Goal: Transaction & Acquisition: Purchase product/service

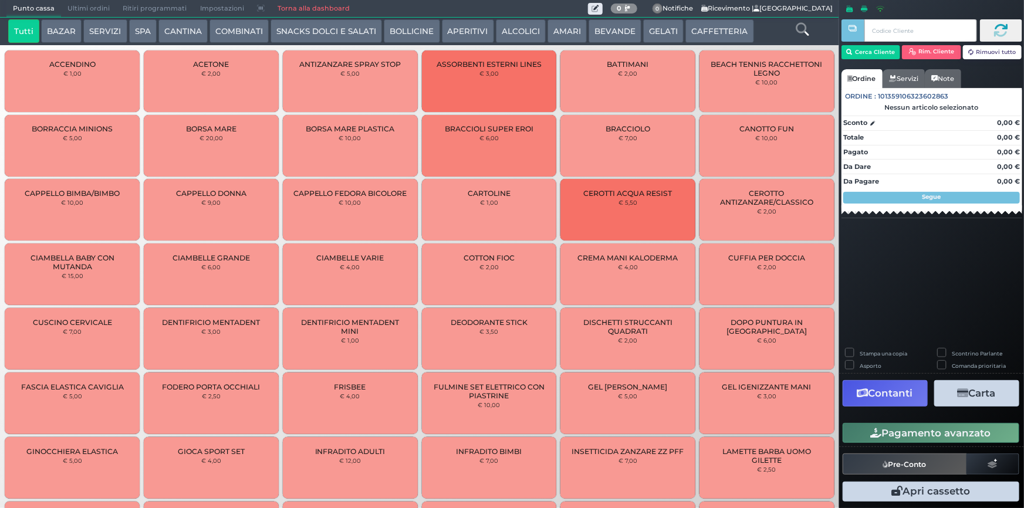
click at [96, 25] on button "SERVIZI" at bounding box center [104, 30] width 43 height 23
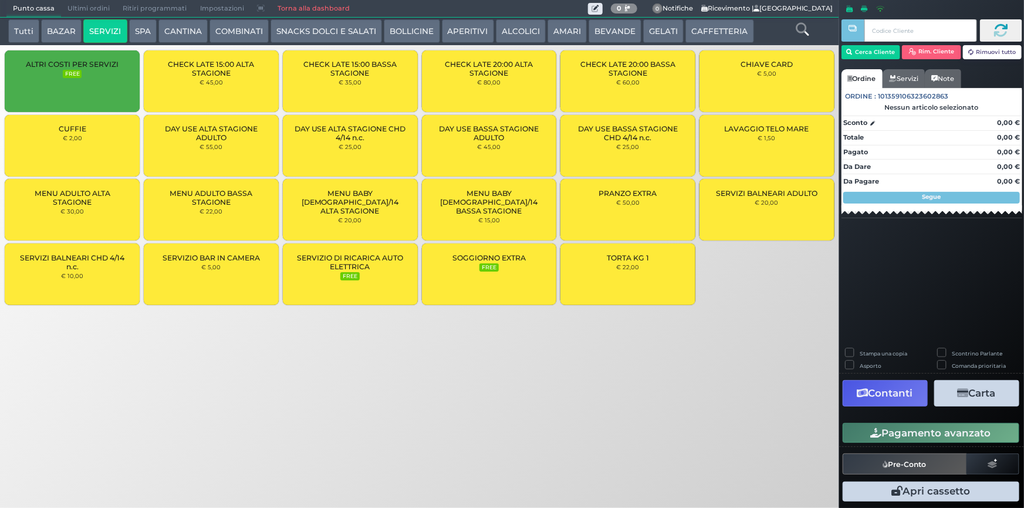
click at [68, 133] on div "CUFFIE € 2,00" at bounding box center [72, 146] width 135 height 62
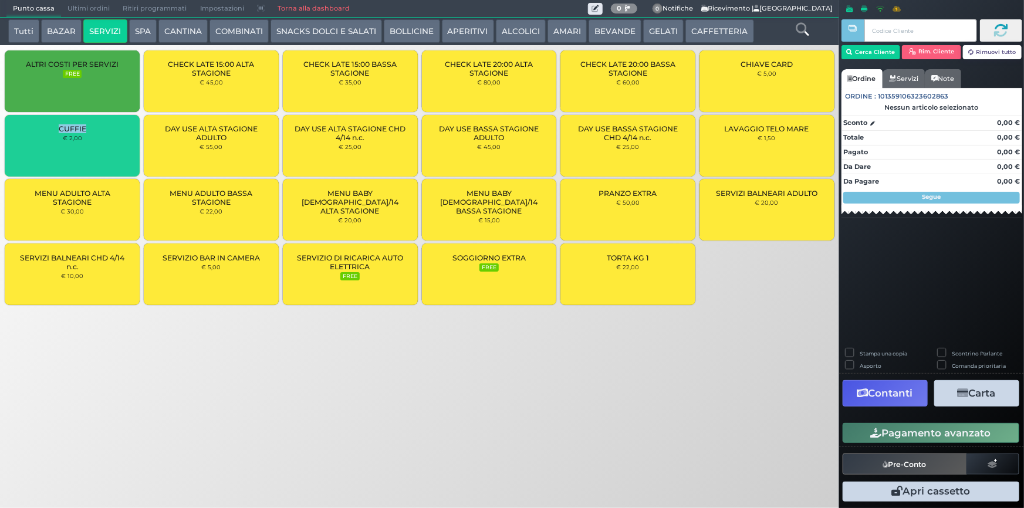
click at [68, 133] on div "CUFFIE € 2,00" at bounding box center [72, 146] width 135 height 62
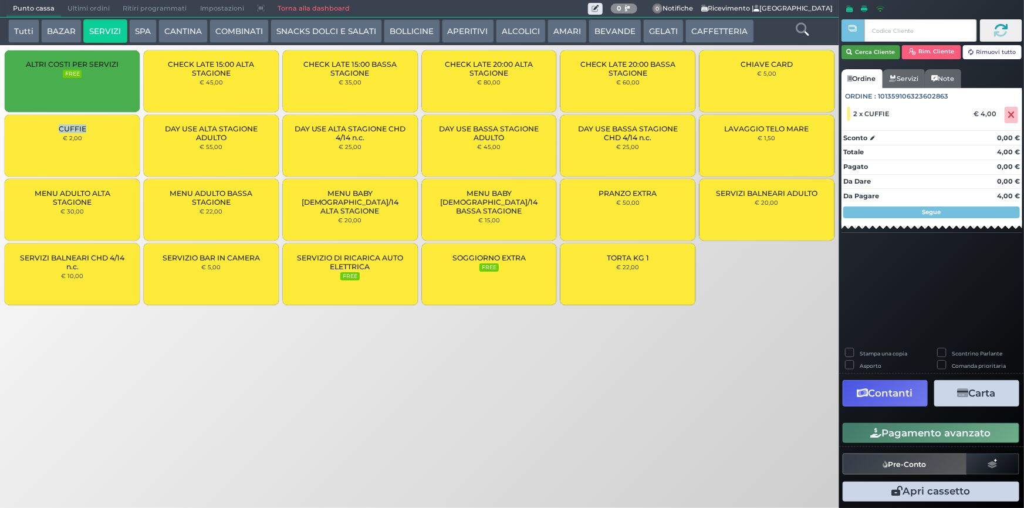
click at [876, 57] on button "Cerca Cliente" at bounding box center [871, 52] width 59 height 14
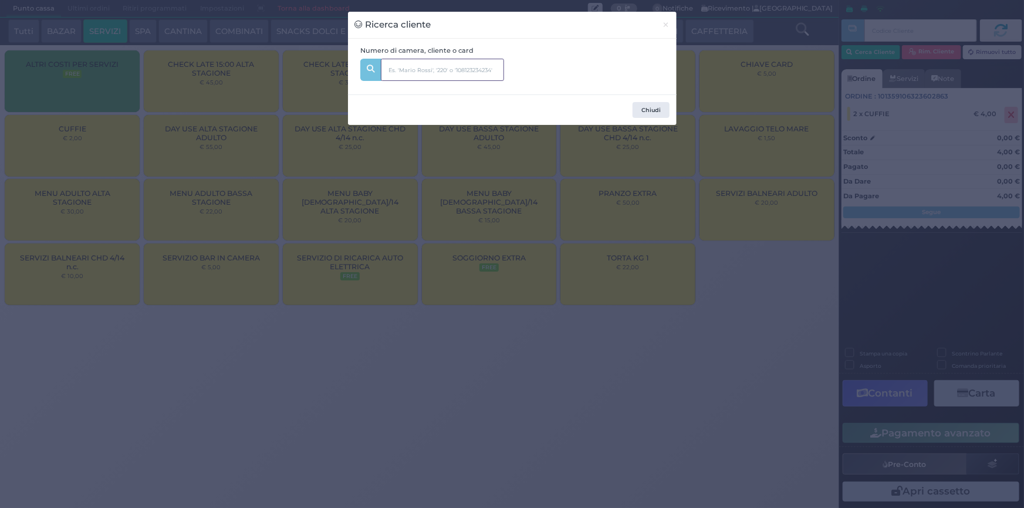
click at [407, 67] on input "text" at bounding box center [442, 70] width 123 height 22
type input "134"
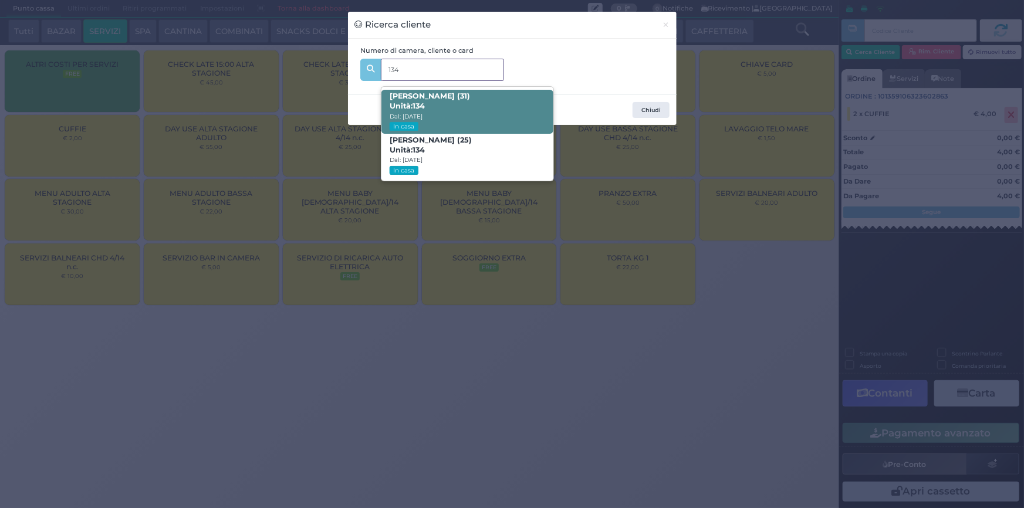
click at [464, 116] on span "[PERSON_NAME] (31) Unità: 134 Dal: [DATE] In casa" at bounding box center [468, 112] width 172 height 44
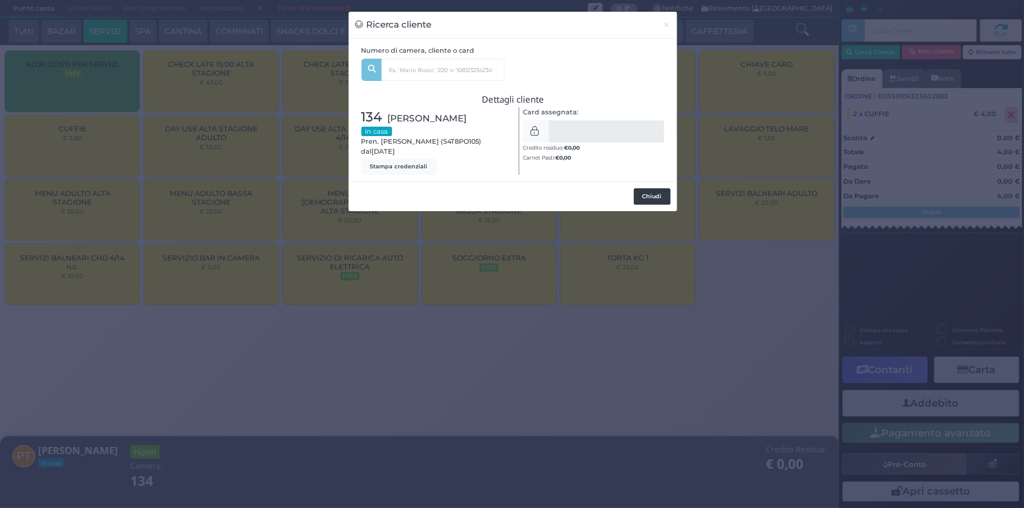
click at [644, 192] on button "Chiudi" at bounding box center [652, 196] width 37 height 16
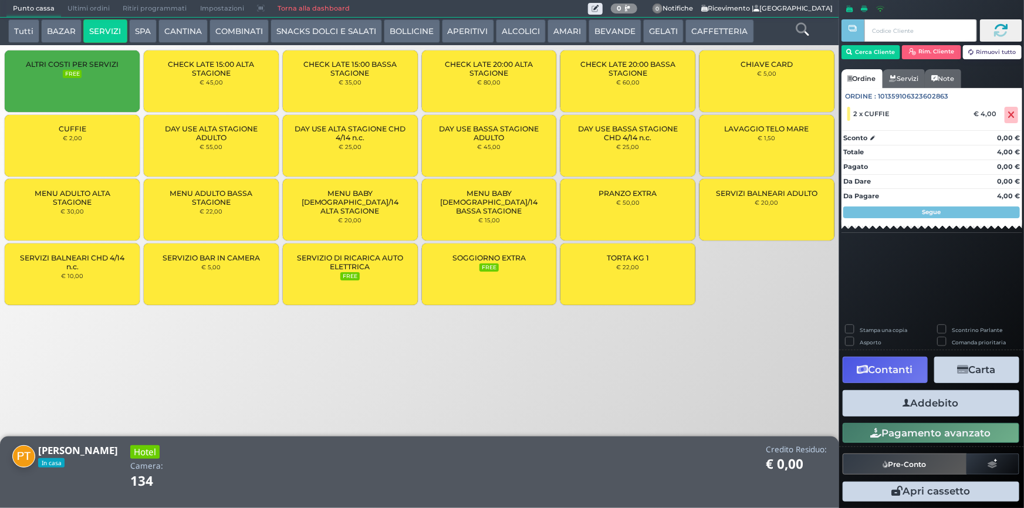
click at [858, 408] on button "Addebito" at bounding box center [931, 403] width 177 height 26
